Goal: Task Accomplishment & Management: Use online tool/utility

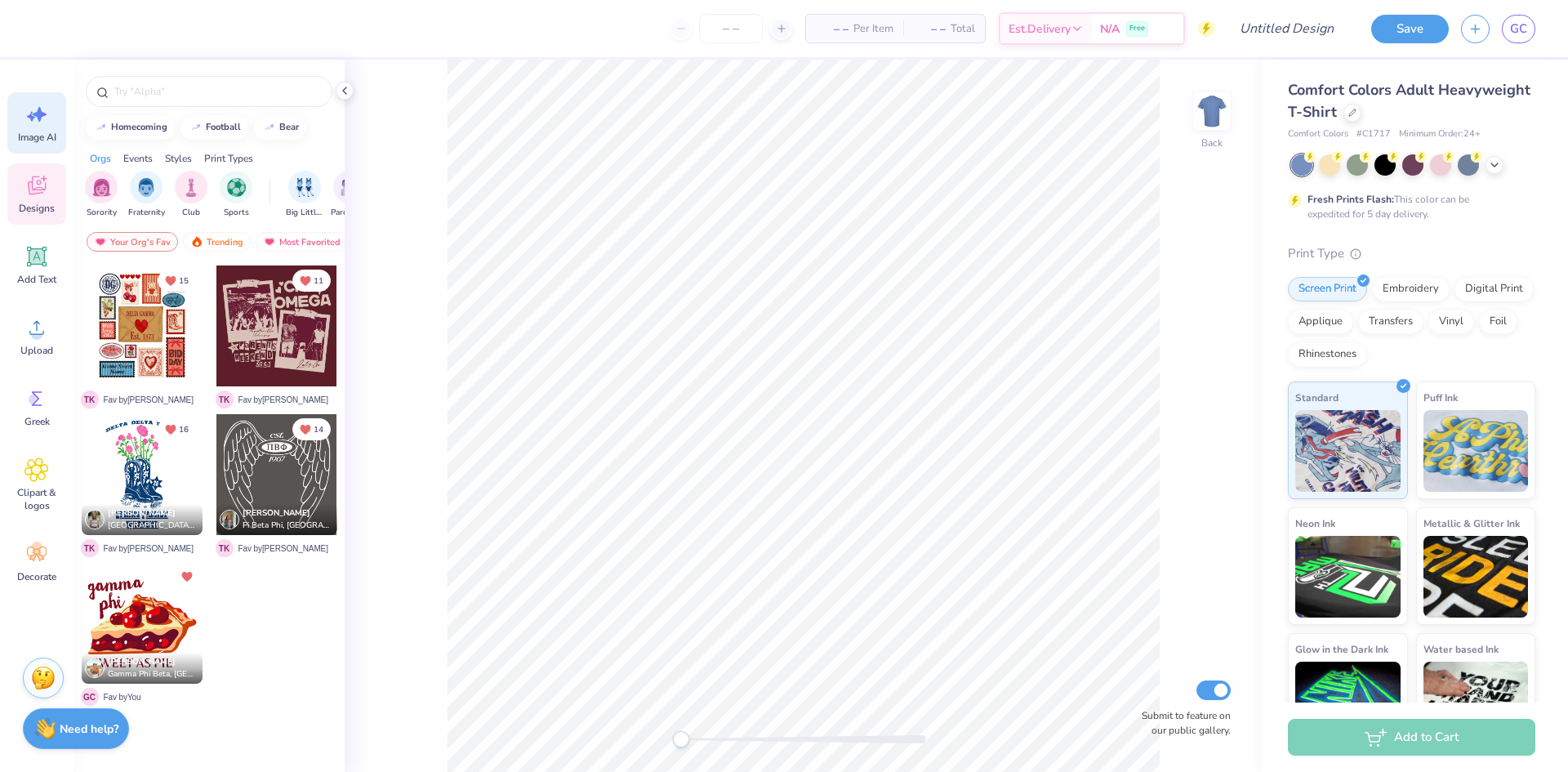
click at [23, 114] on div "Image AI" at bounding box center [37, 122] width 59 height 61
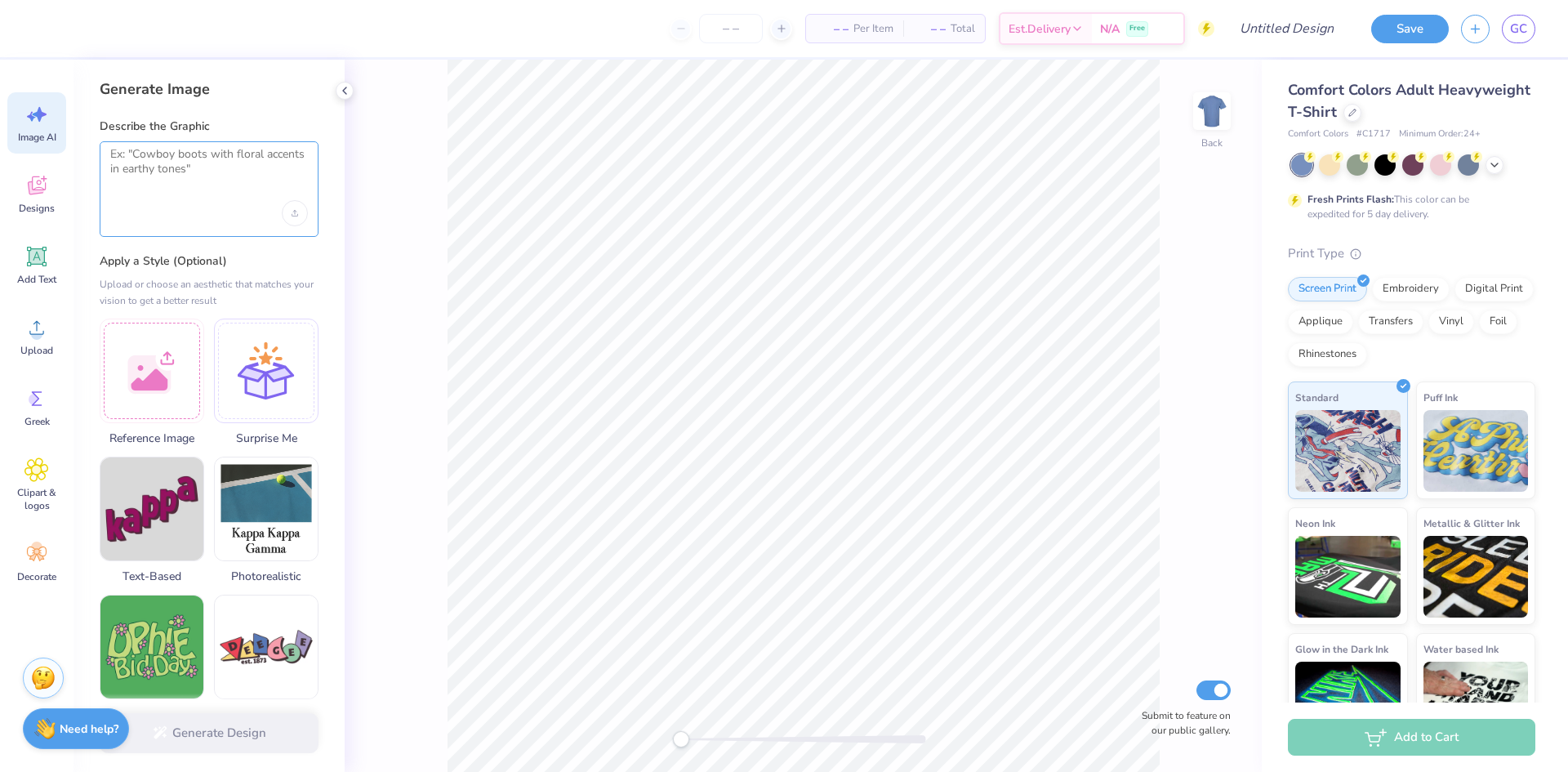
click at [183, 158] on textarea at bounding box center [209, 168] width 198 height 41
type textarea "pie and hearts, bake sale themed"
click at [289, 736] on button "Generate Design" at bounding box center [209, 728] width 219 height 40
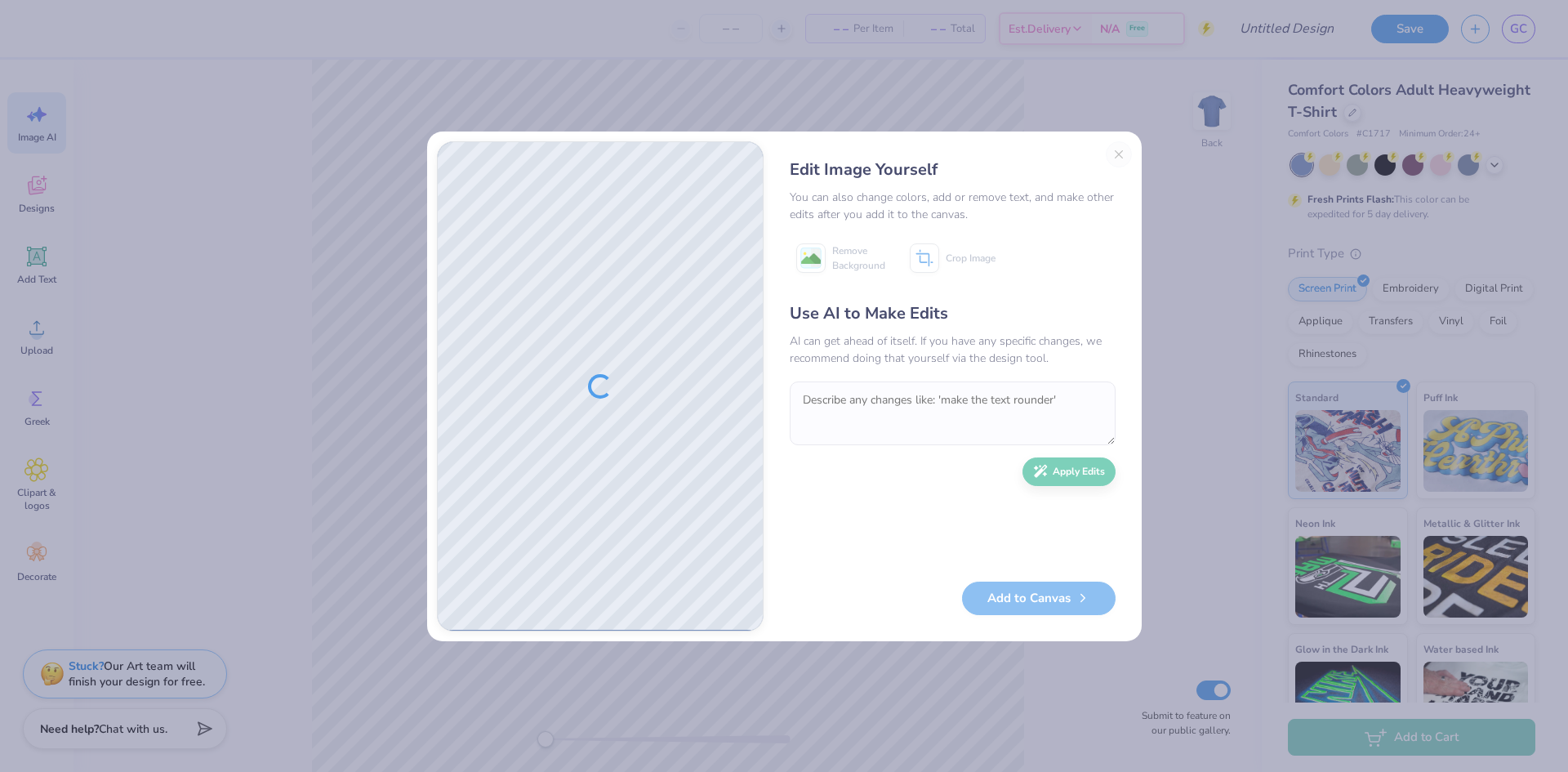
click at [707, 486] on div at bounding box center [599, 387] width 325 height 489
click at [1036, 612] on div "Add to Canvas" at bounding box center [952, 598] width 326 height 34
click at [1036, 602] on button "Add to Canvas" at bounding box center [1039, 594] width 153 height 34
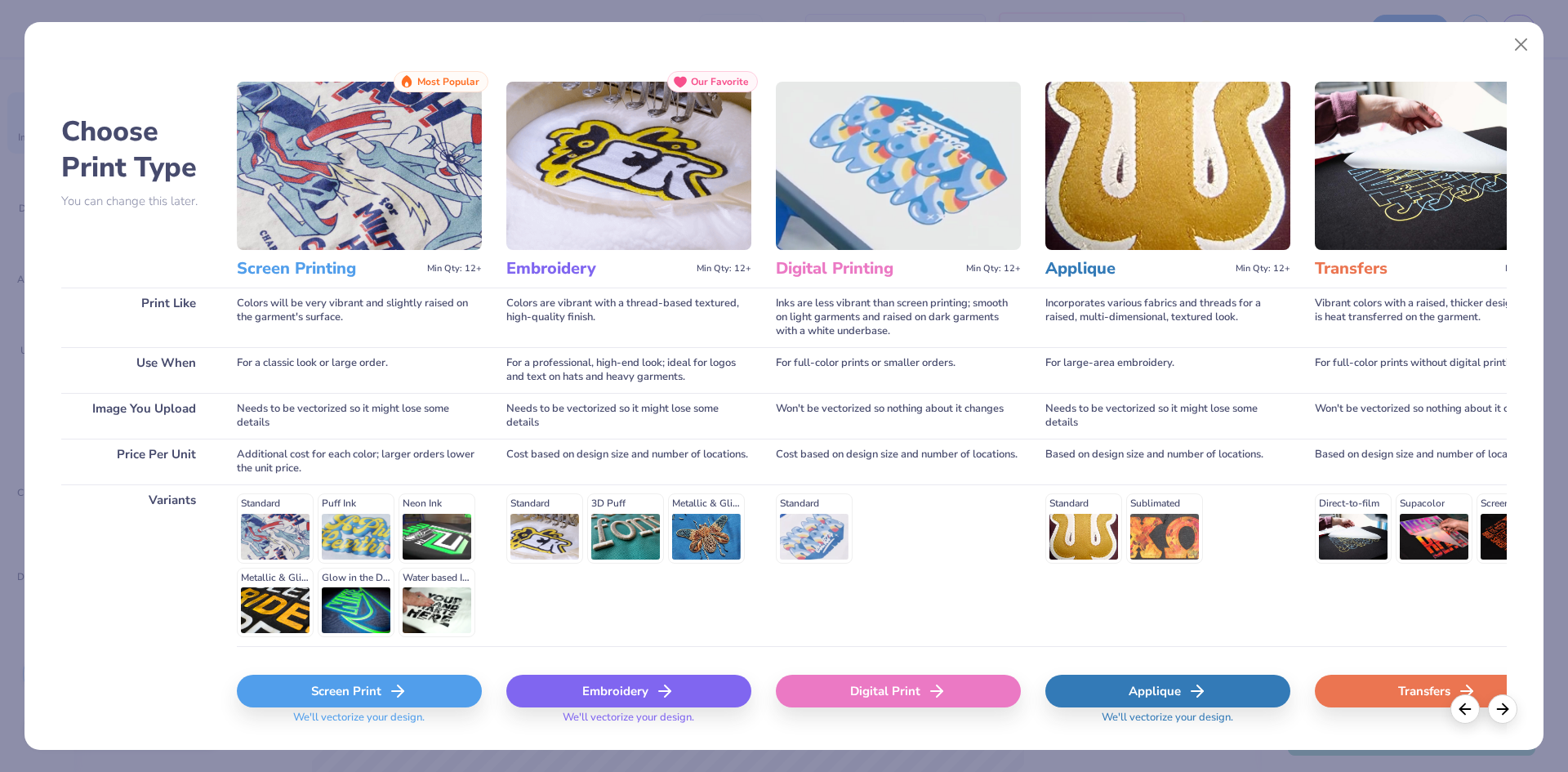
click at [318, 680] on div "Screen Print" at bounding box center [359, 692] width 245 height 33
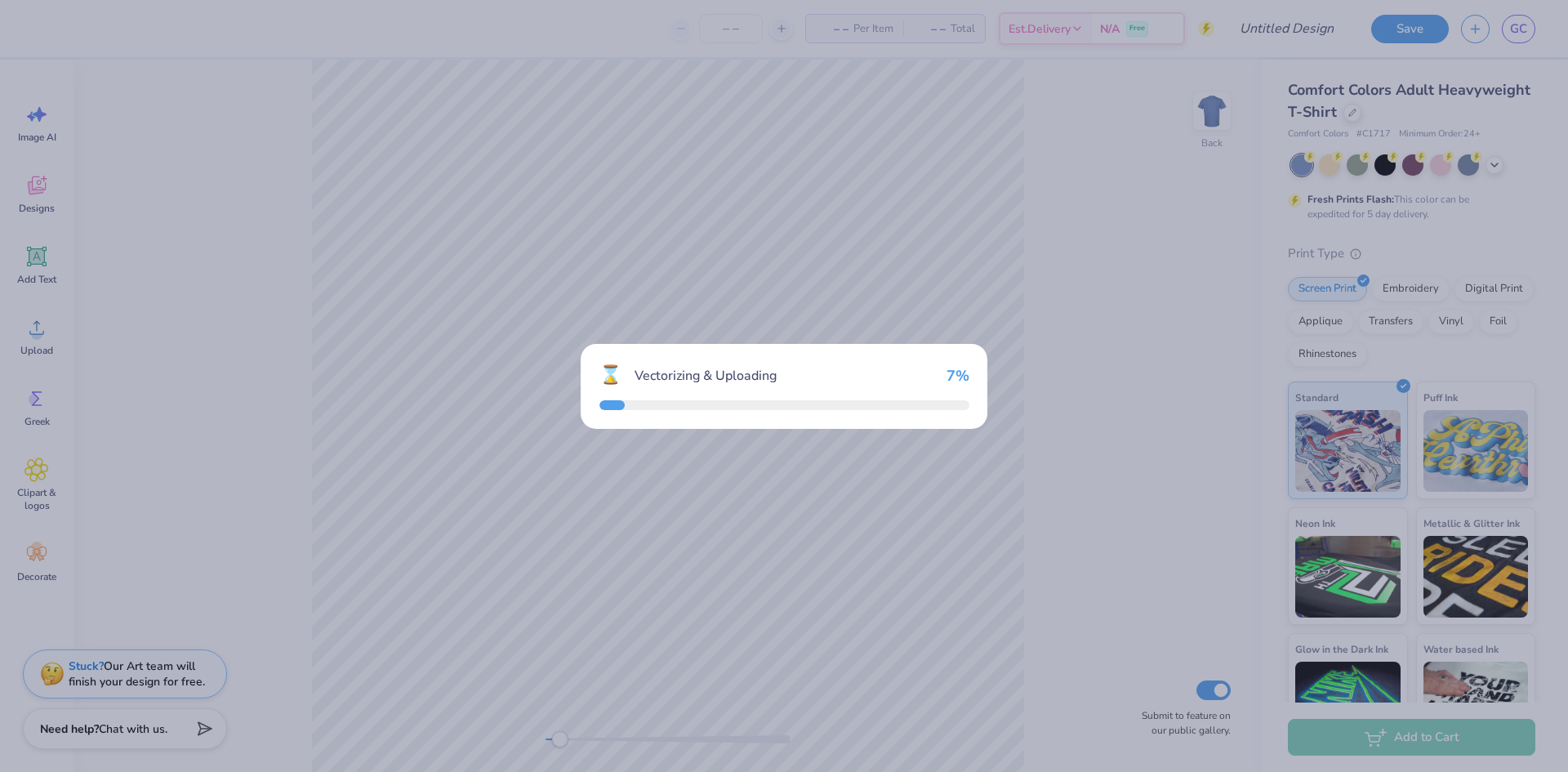
click at [560, 742] on body "– – Per Item – – Total Est. Delivery N/A Free Design Title Save GC Image AI Des…" at bounding box center [784, 386] width 1568 height 772
drag, startPoint x: 560, startPoint y: 742, endPoint x: 518, endPoint y: 737, distance: 42.3
click at [518, 737] on div "⌛ Vectorizing & Uploading 35 %" at bounding box center [784, 386] width 1568 height 772
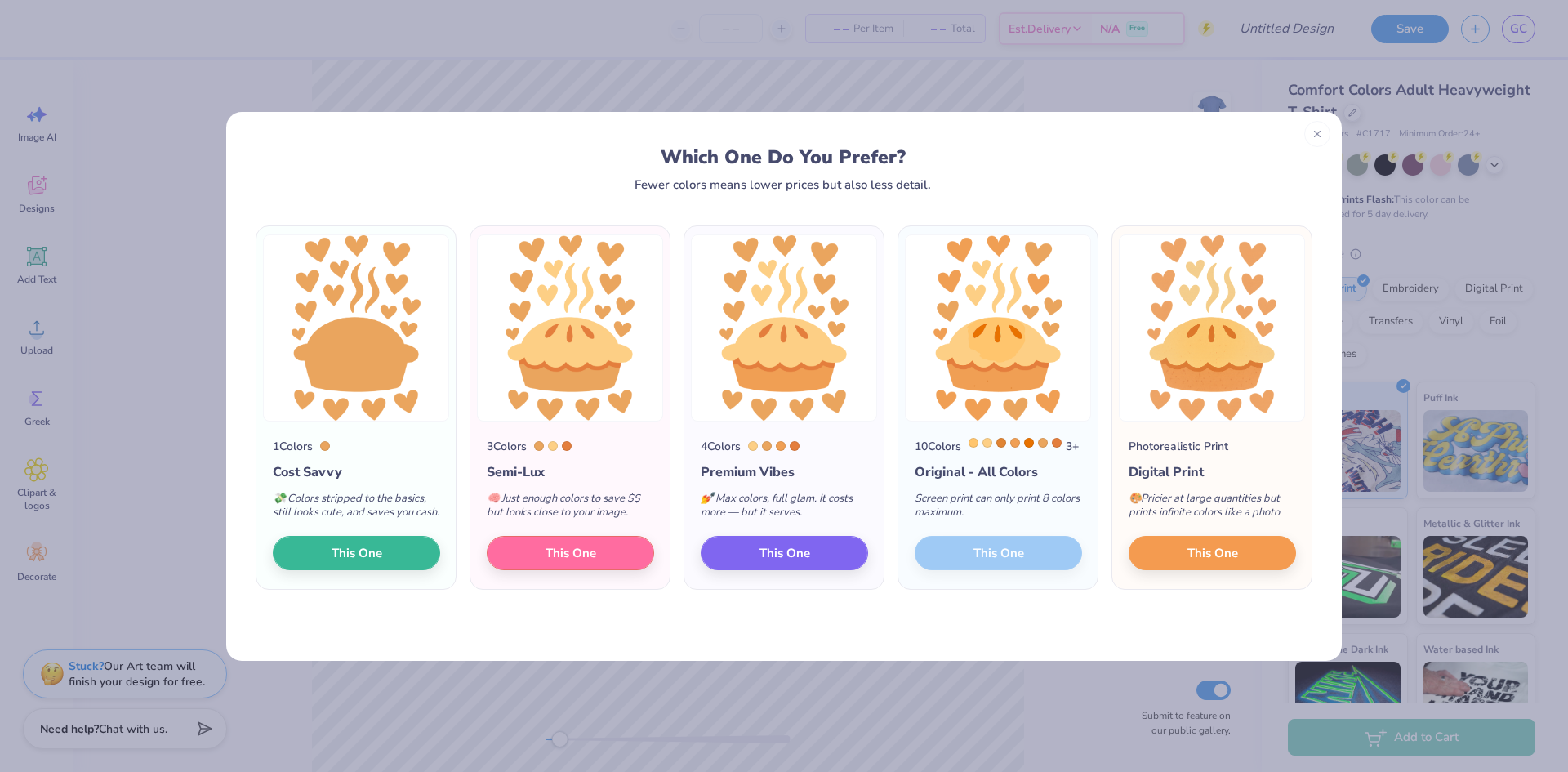
click at [989, 567] on div "10 Colors 3 + Original - All Colors Screen print can only print 8 colors maximu…" at bounding box center [997, 505] width 199 height 168
click at [1008, 627] on div "1 Colors Cost Savvy 💸 Colors stripped to the basics, still looks cute, and save…" at bounding box center [784, 426] width 1115 height 469
click at [1014, 292] on img at bounding box center [998, 328] width 186 height 187
drag, startPoint x: 360, startPoint y: 354, endPoint x: 472, endPoint y: 359, distance: 112.1
click at [361, 354] on img at bounding box center [356, 328] width 186 height 187
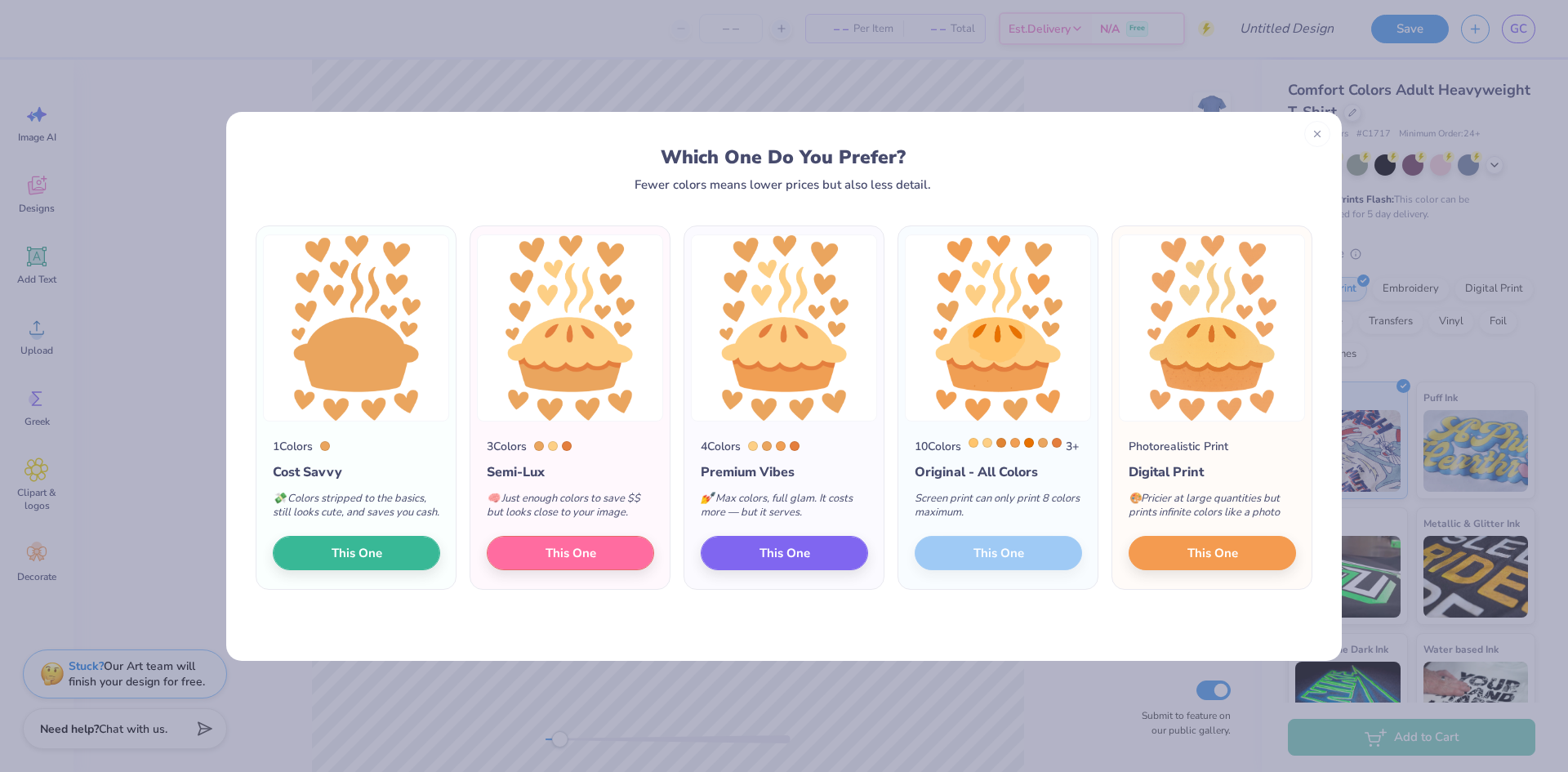
click at [535, 364] on img at bounding box center [570, 328] width 186 height 187
click at [1016, 574] on div "10 Colors 3 + Original - All Colors Screen print can only print 8 colors maximu…" at bounding box center [997, 505] width 199 height 168
click at [1328, 131] on div at bounding box center [1317, 131] width 26 height 26
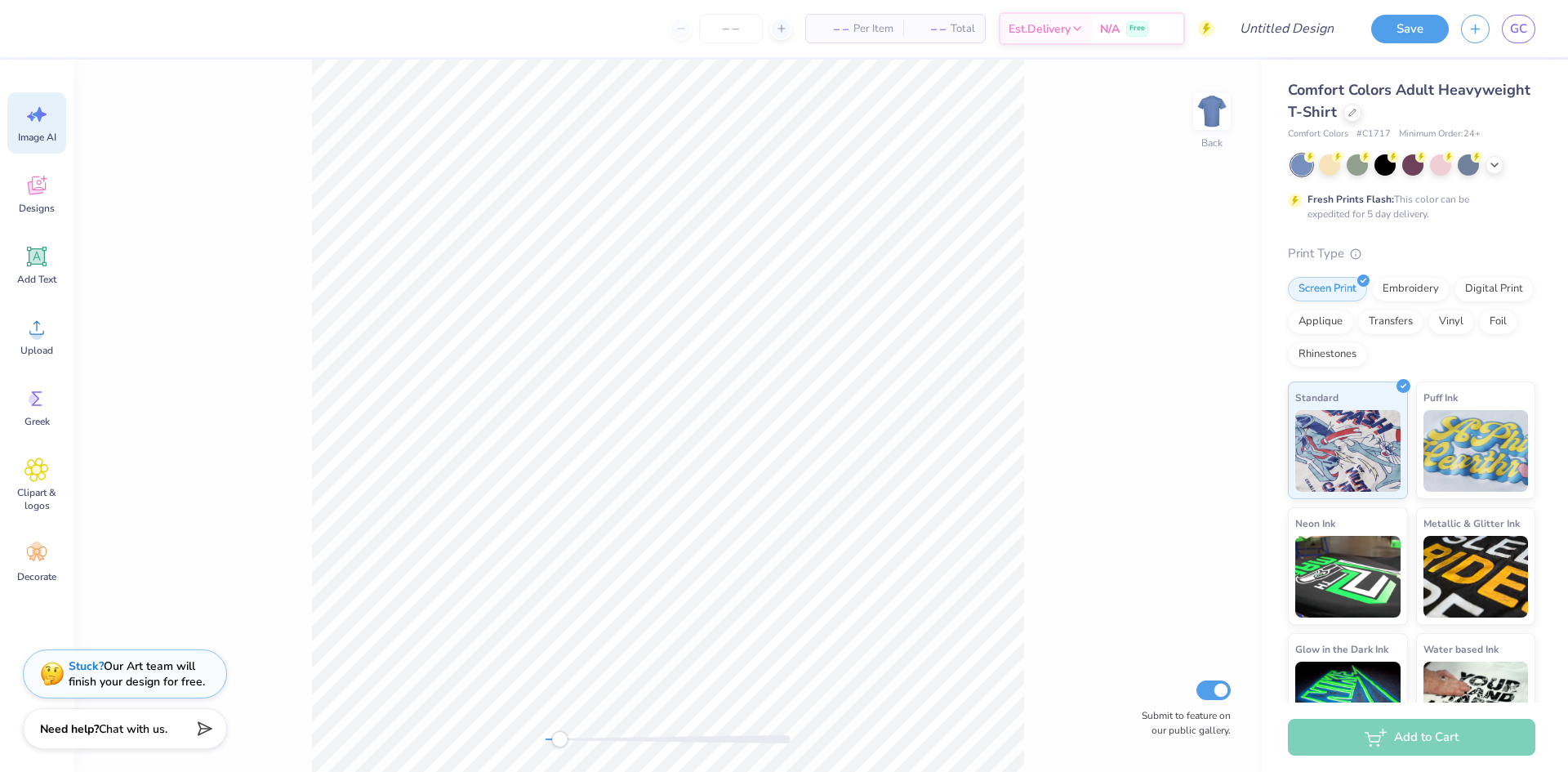
click at [42, 147] on div "Image AI" at bounding box center [37, 122] width 59 height 61
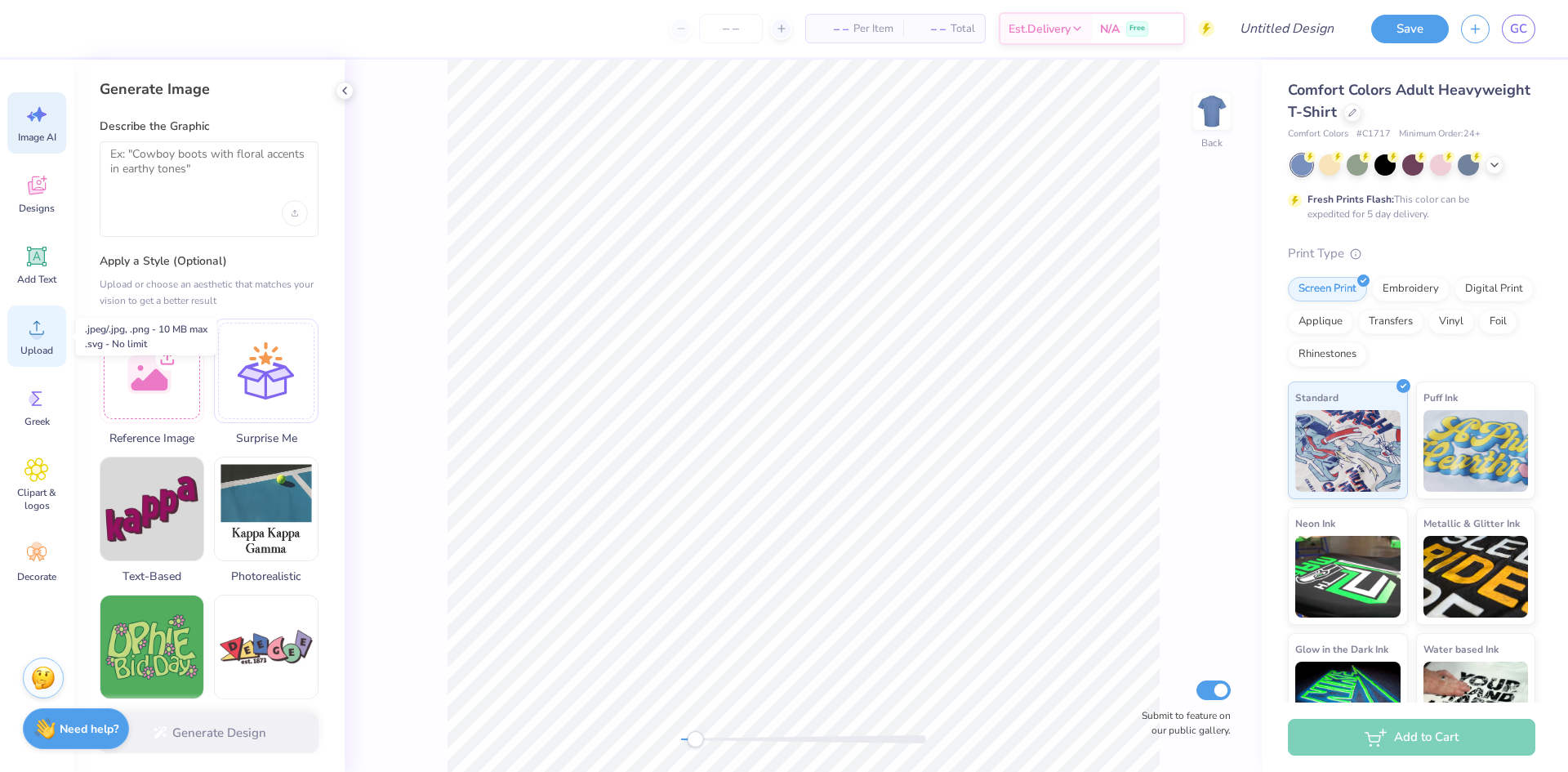
click at [25, 308] on div "Upload" at bounding box center [37, 336] width 59 height 61
click at [50, 195] on div "Designs" at bounding box center [37, 193] width 59 height 61
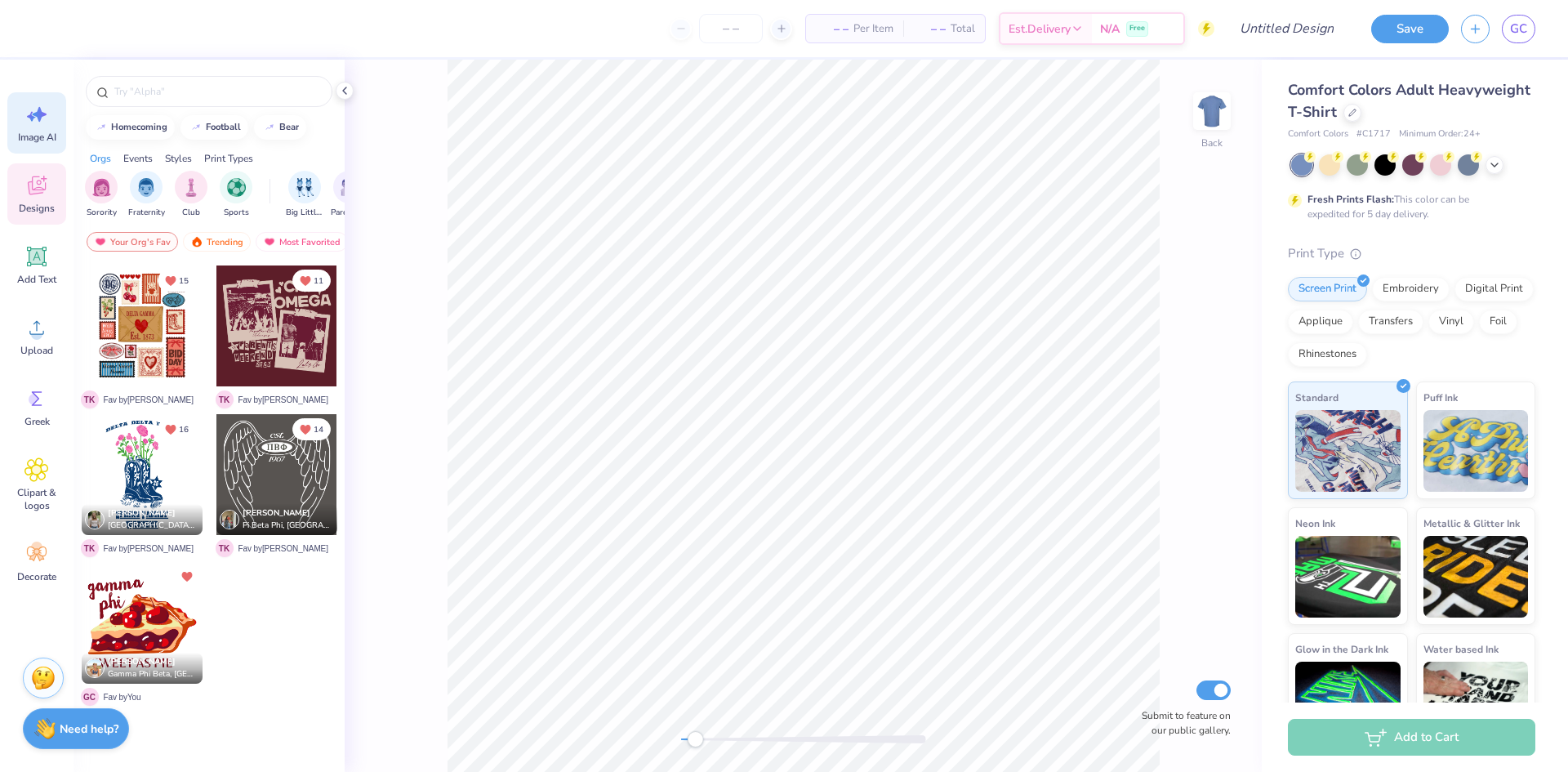
click at [39, 113] on icon at bounding box center [40, 113] width 14 height 15
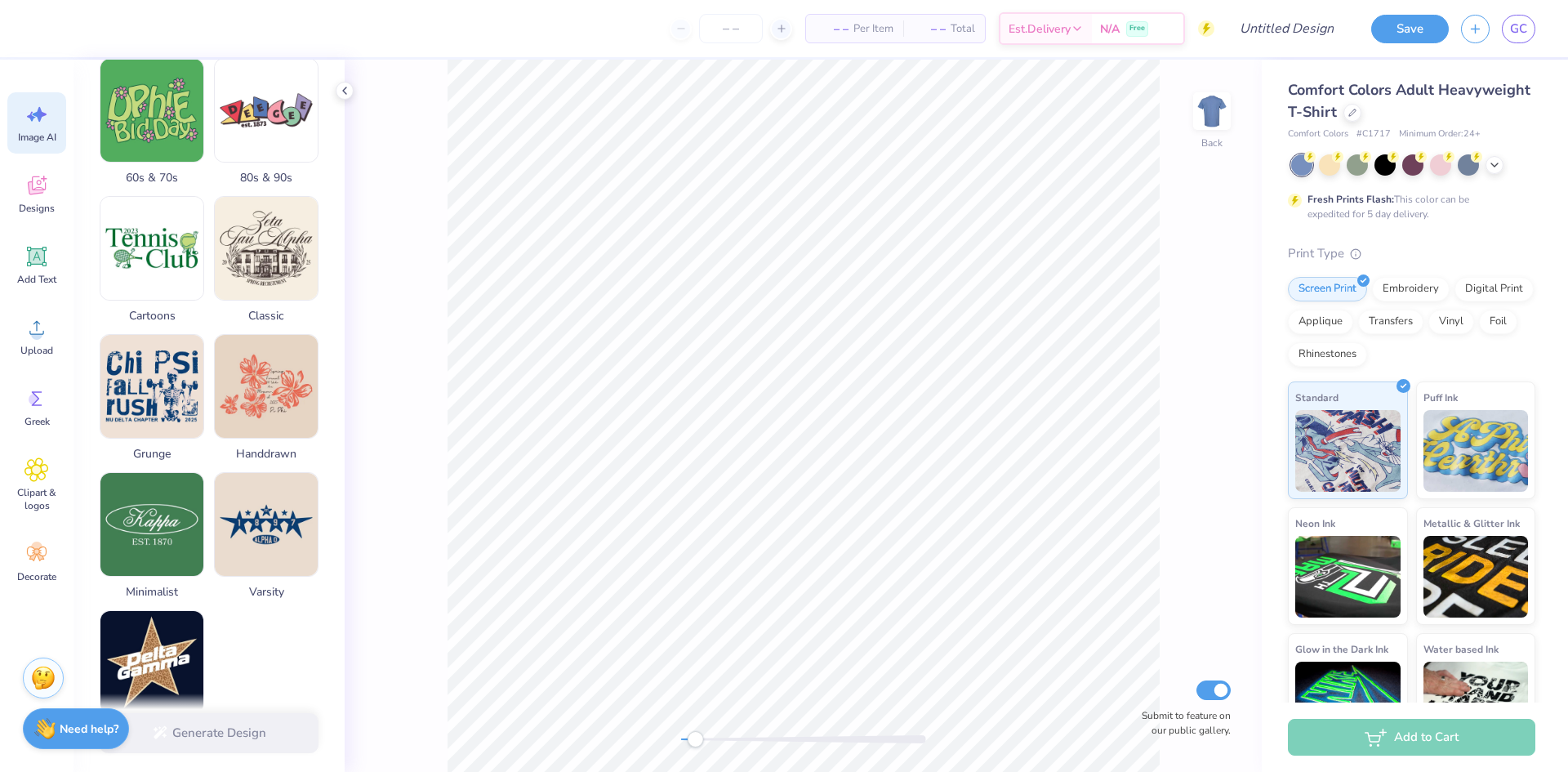
scroll to position [639, 0]
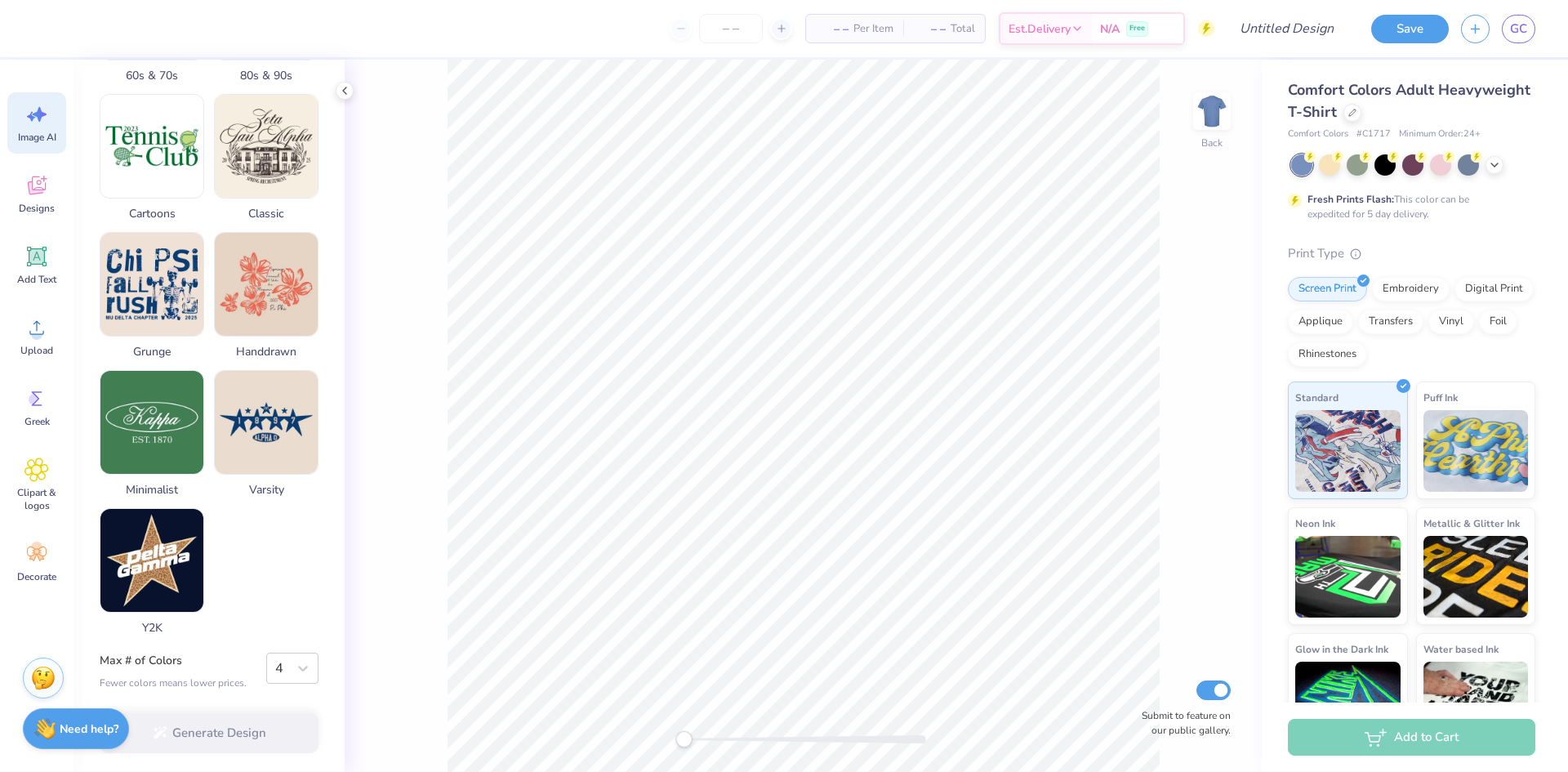
click at [688, 736] on div "Accessibility label" at bounding box center [683, 739] width 16 height 16
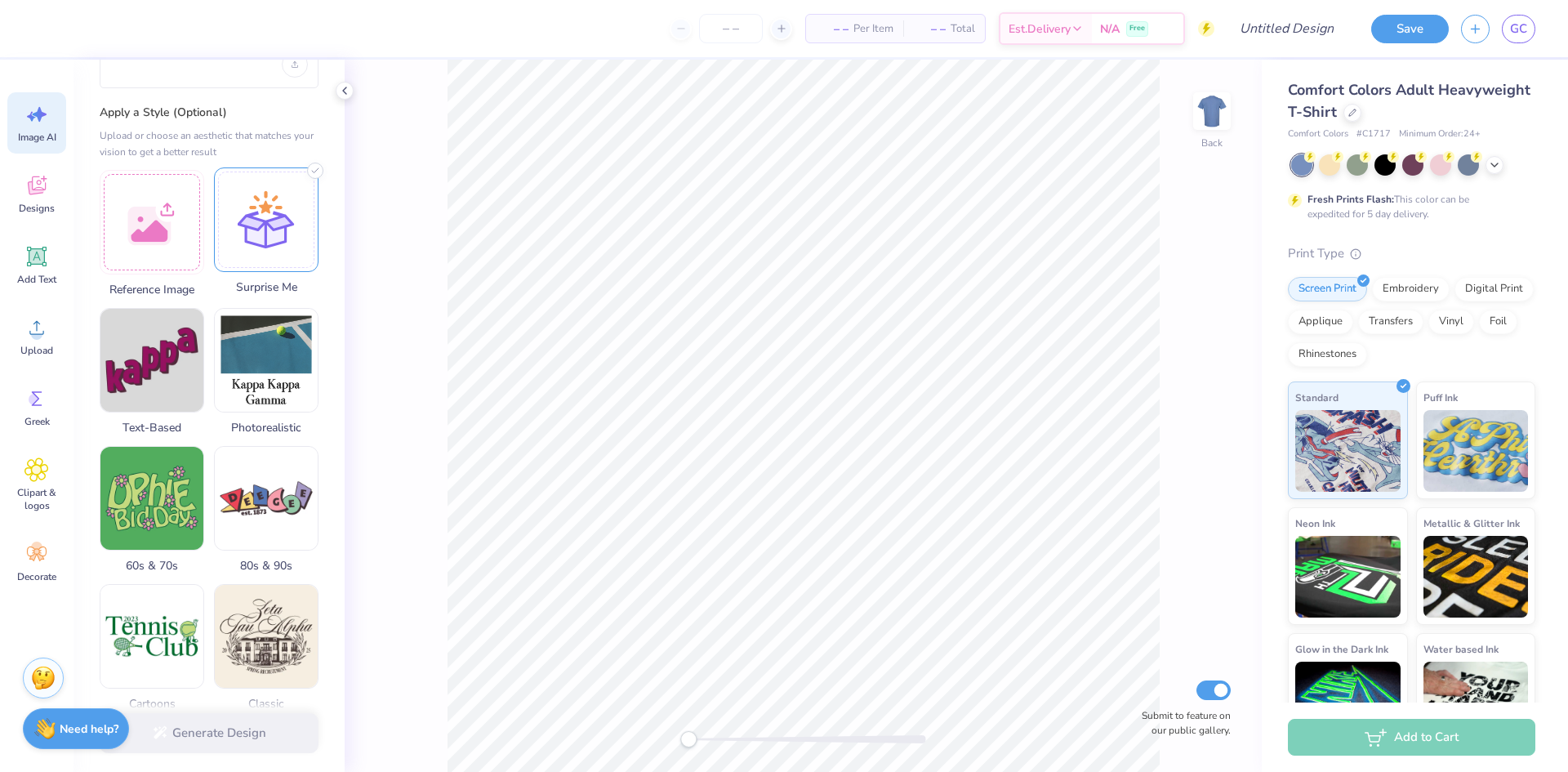
scroll to position [0, 0]
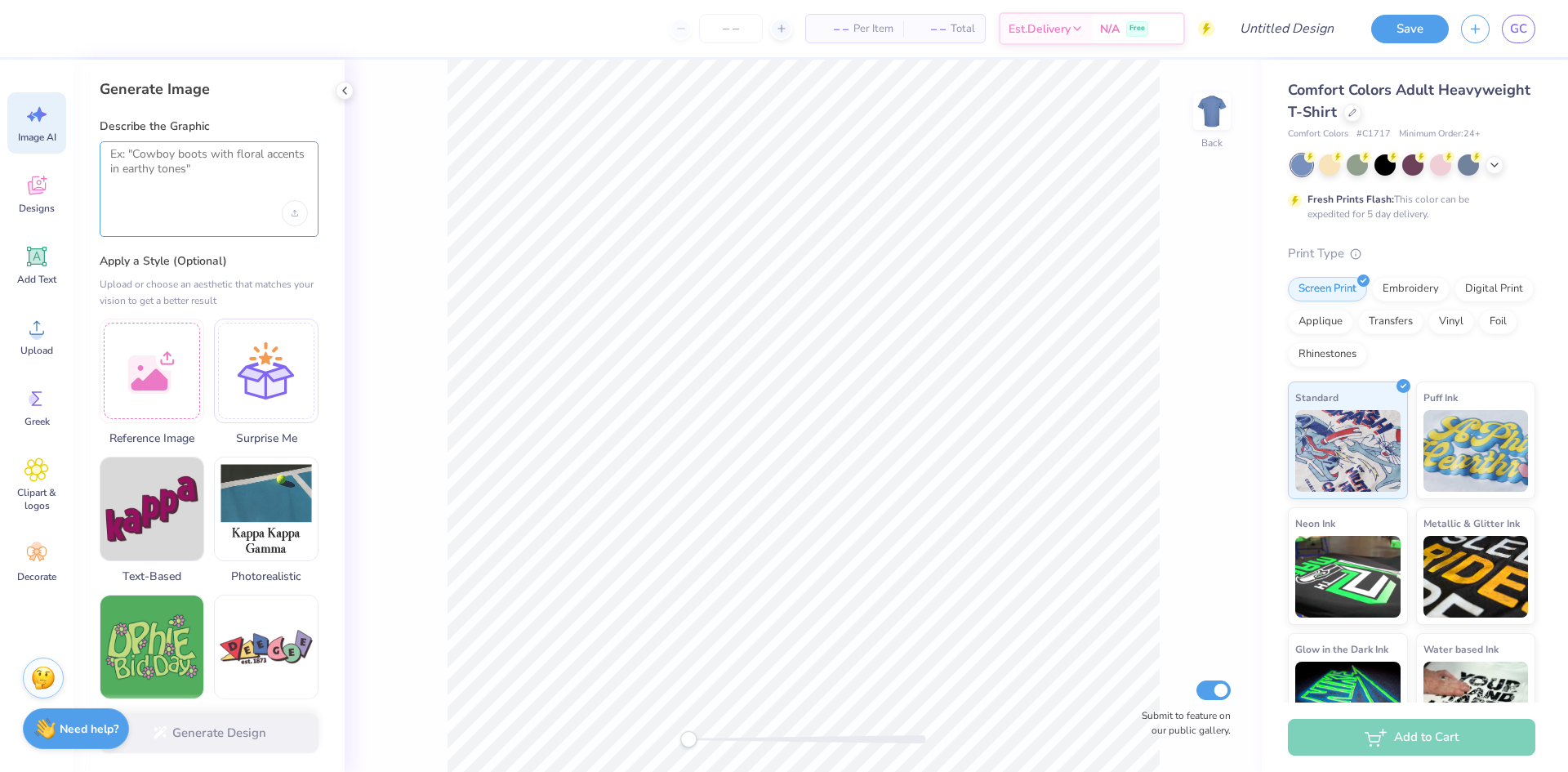
click at [227, 163] on textarea at bounding box center [209, 168] width 198 height 41
type textarea "p"
click at [234, 156] on textarea "pie and hearts, fall colorslike dark red cream and gold." at bounding box center [209, 168] width 198 height 41
click at [240, 155] on textarea "pie and hearts, fall colorslike dark red cream and gold." at bounding box center [209, 168] width 198 height 41
click at [236, 175] on textarea "pie and hearts, fall colors like dark red cream and gold." at bounding box center [209, 168] width 198 height 41
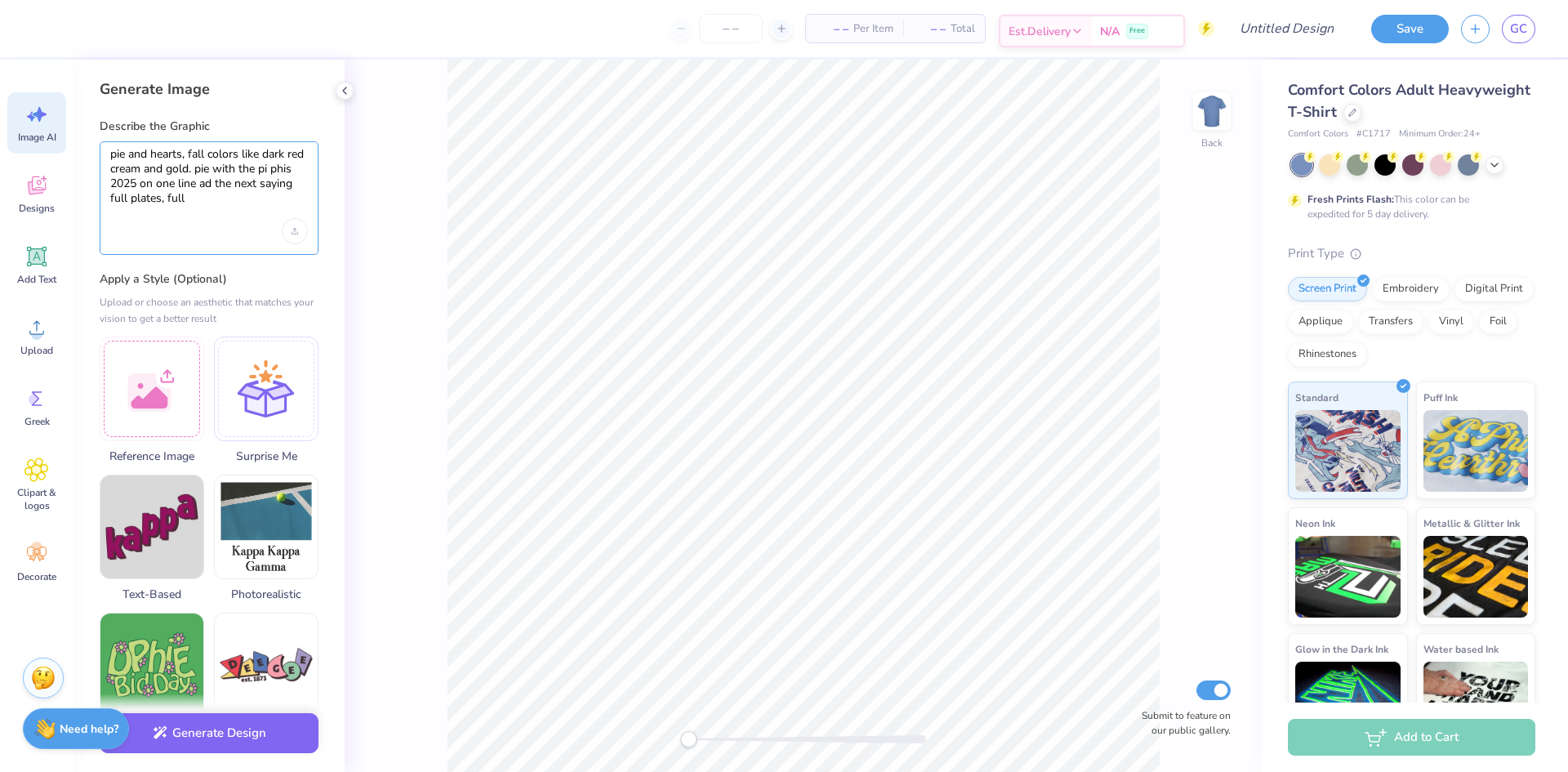
type textarea "pie and hearts, fall colors like dark red cream and gold. pie with the pi phis …"
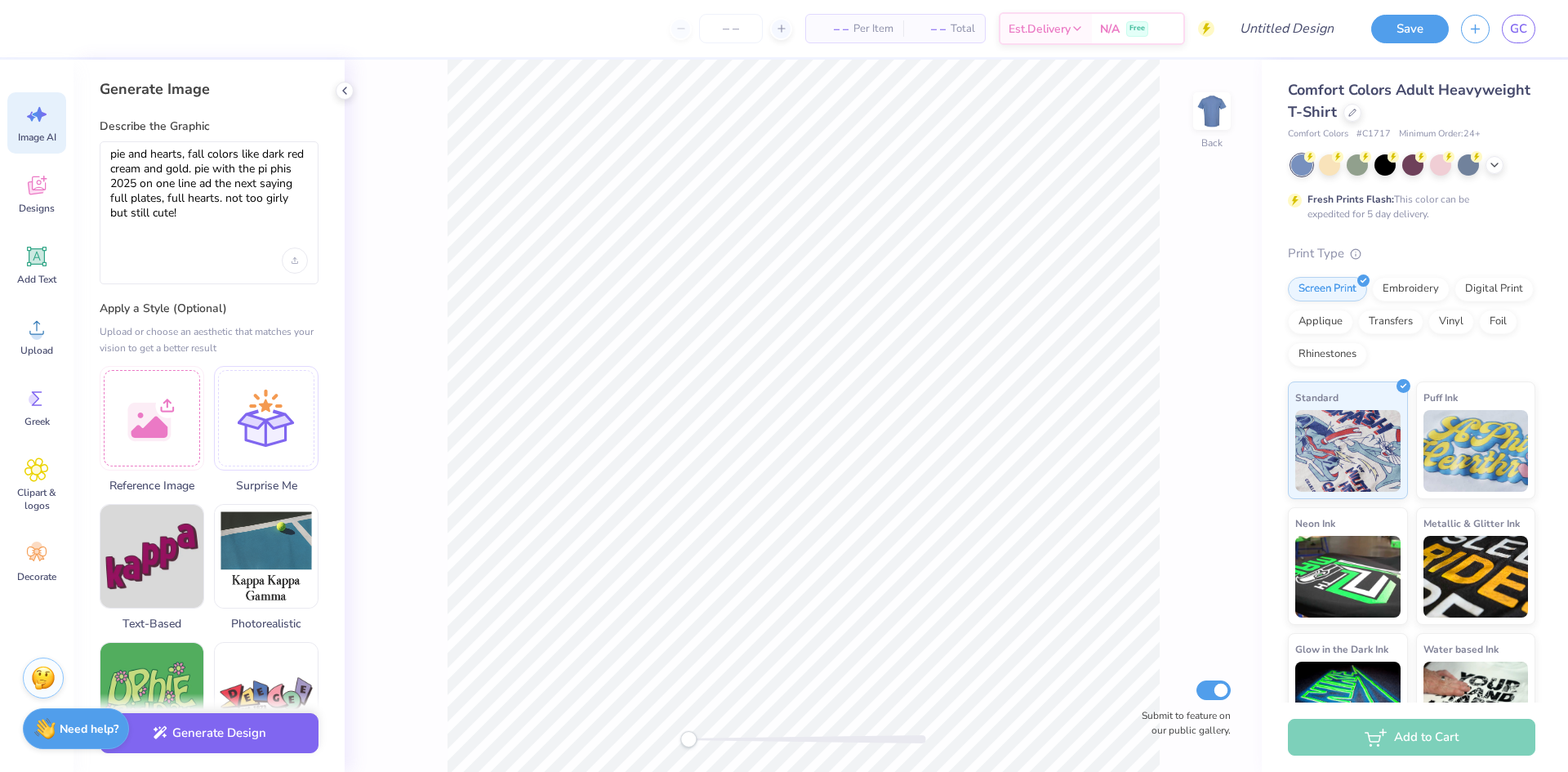
type textarea "pie and hearts, fall colors like dark red cream and gold. pie with the pi phis …"
click at [208, 236] on div "pie and hearts, fall colors like dark red cream and gold. pie with the pi phis …" at bounding box center [209, 212] width 219 height 143
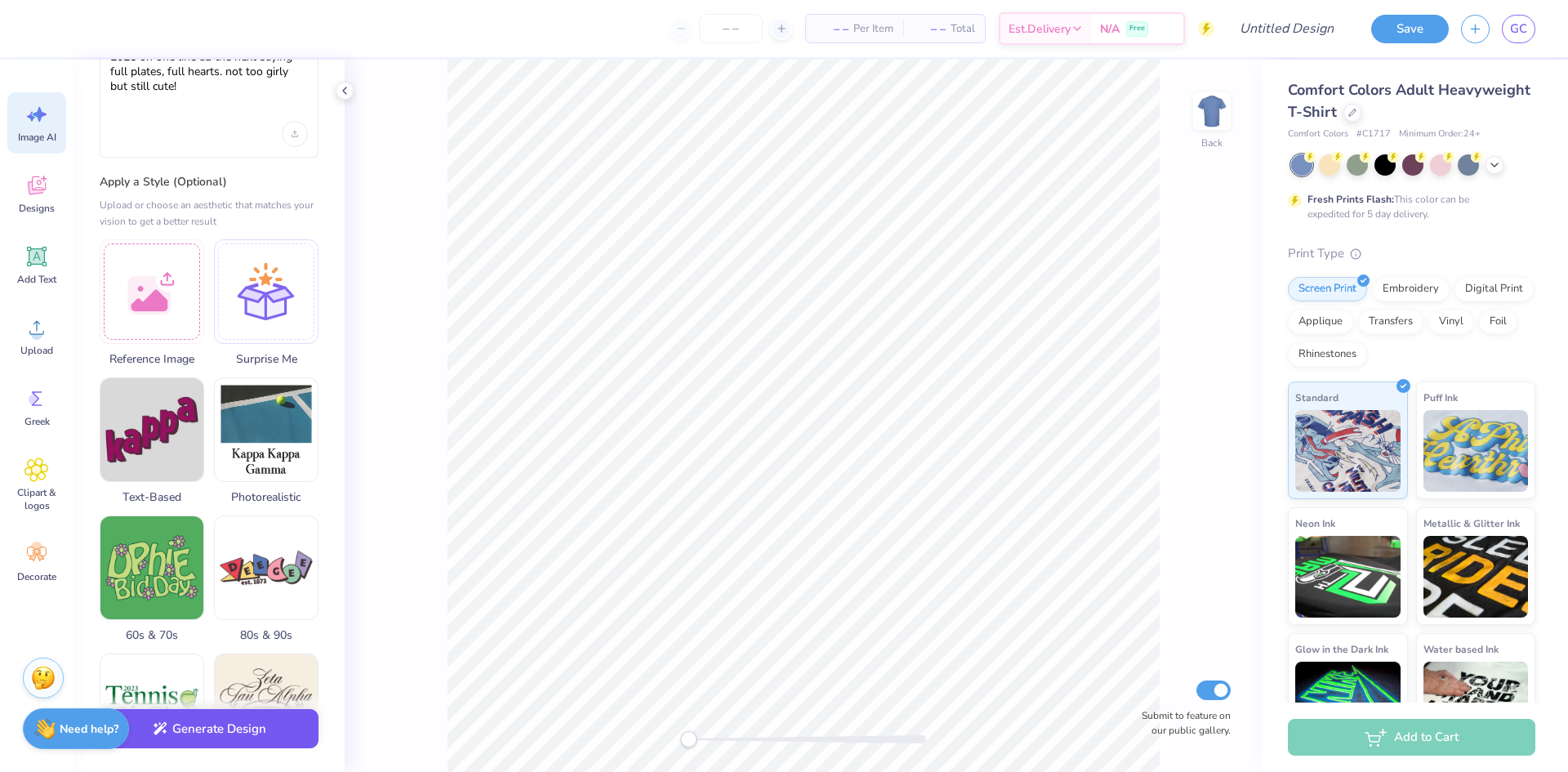
scroll to position [163, 0]
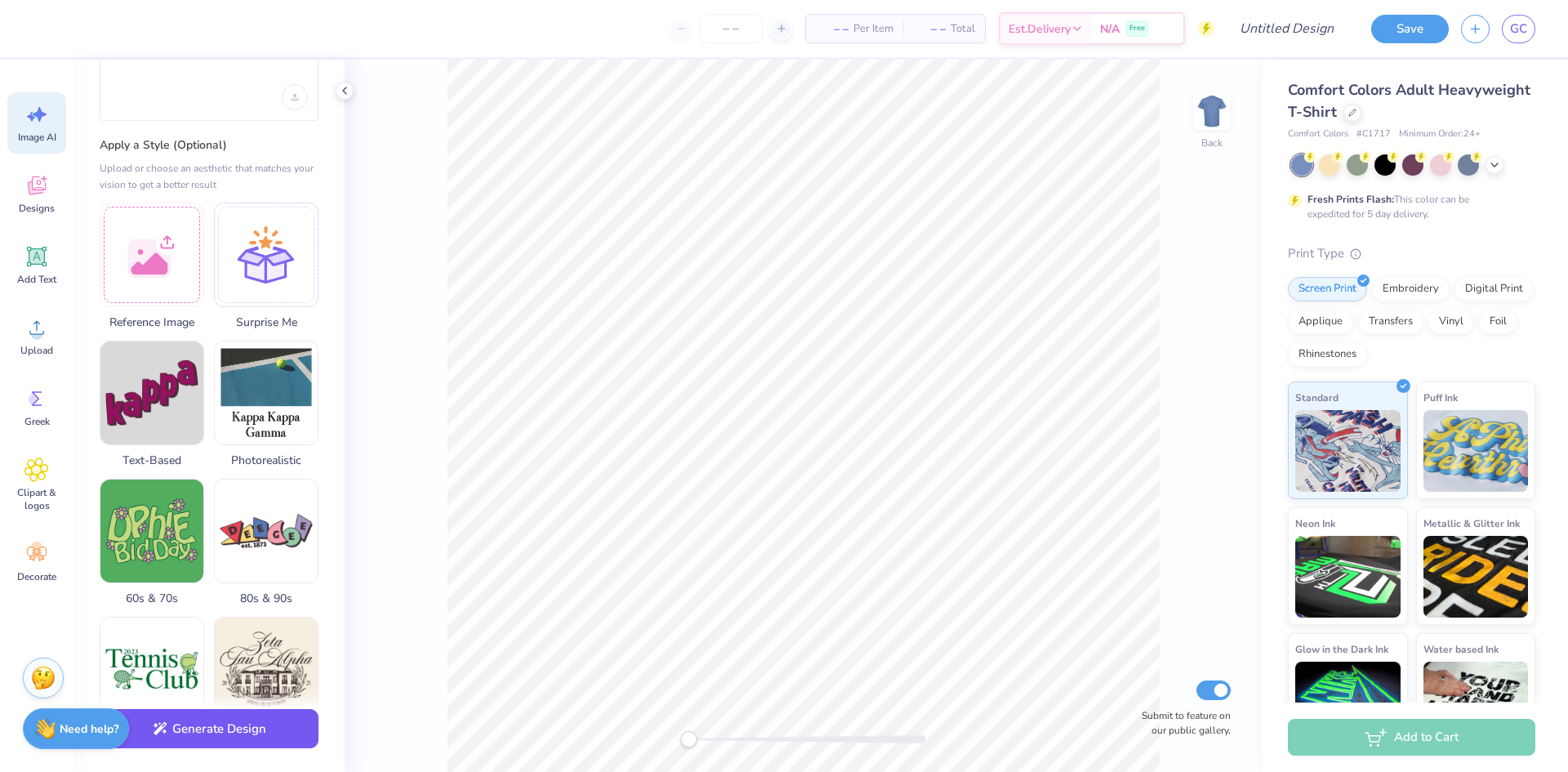
click at [234, 723] on button "Generate Design" at bounding box center [209, 728] width 219 height 40
